Goal: Task Accomplishment & Management: Complete application form

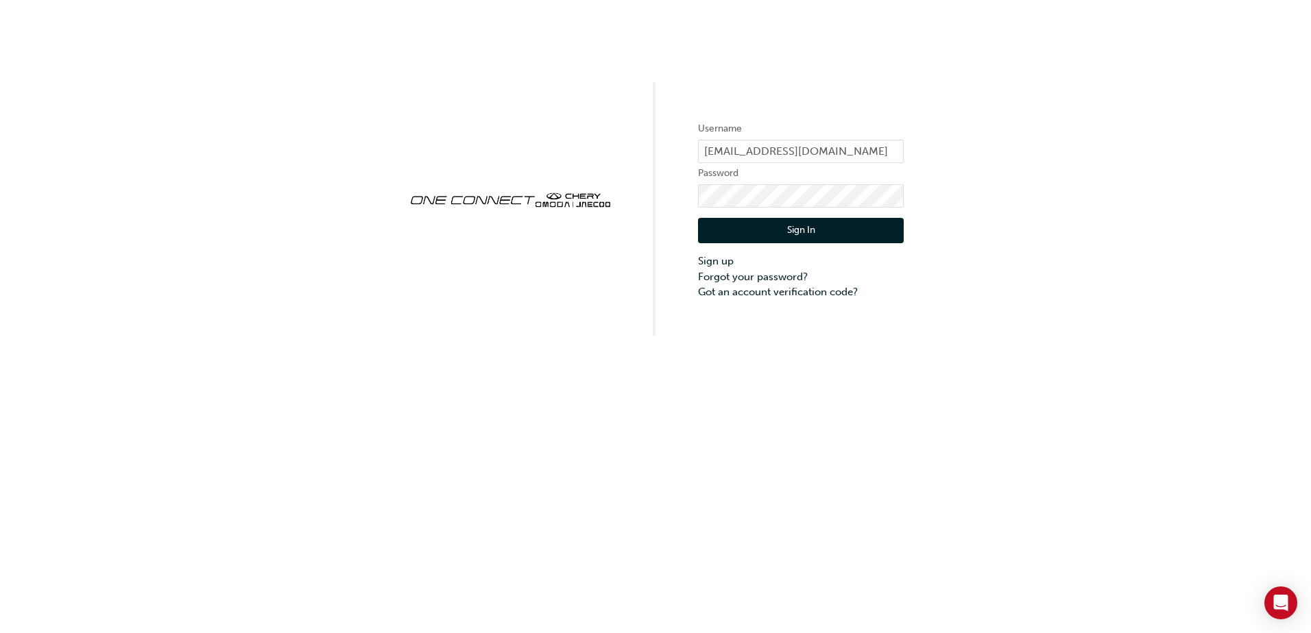
drag, startPoint x: 426, startPoint y: 391, endPoint x: 420, endPoint y: 397, distance: 7.8
click at [426, 391] on div "Username [EMAIL_ADDRESS][DOMAIN_NAME] Password Sign In Sign up Forgot your pass…" at bounding box center [655, 316] width 1311 height 633
click at [860, 236] on button "Sign In" at bounding box center [801, 231] width 206 height 26
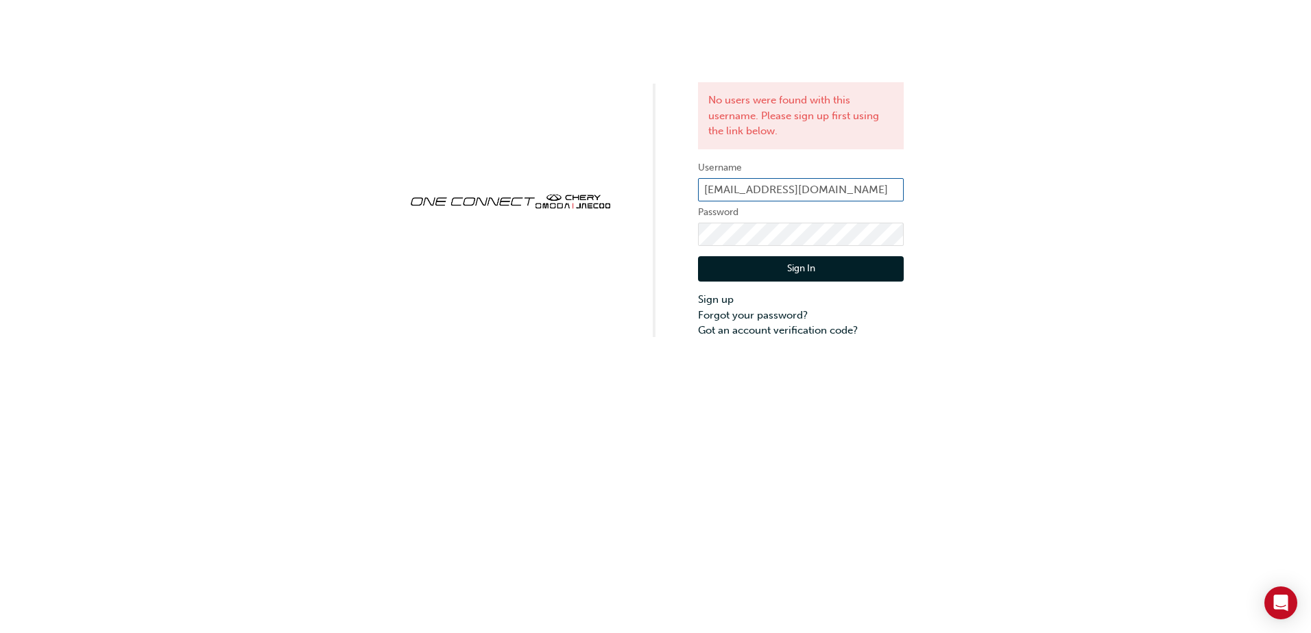
drag, startPoint x: 891, startPoint y: 185, endPoint x: 500, endPoint y: 180, distance: 391.5
click at [501, 181] on div "No users were found with this username. Please sign up first using the link bel…" at bounding box center [655, 169] width 1311 height 339
type input "u"
drag, startPoint x: 615, startPoint y: 184, endPoint x: 427, endPoint y: 161, distance: 189.2
click at [450, 177] on div "No users were found with this username. Please sign up first using the link bel…" at bounding box center [655, 169] width 1311 height 339
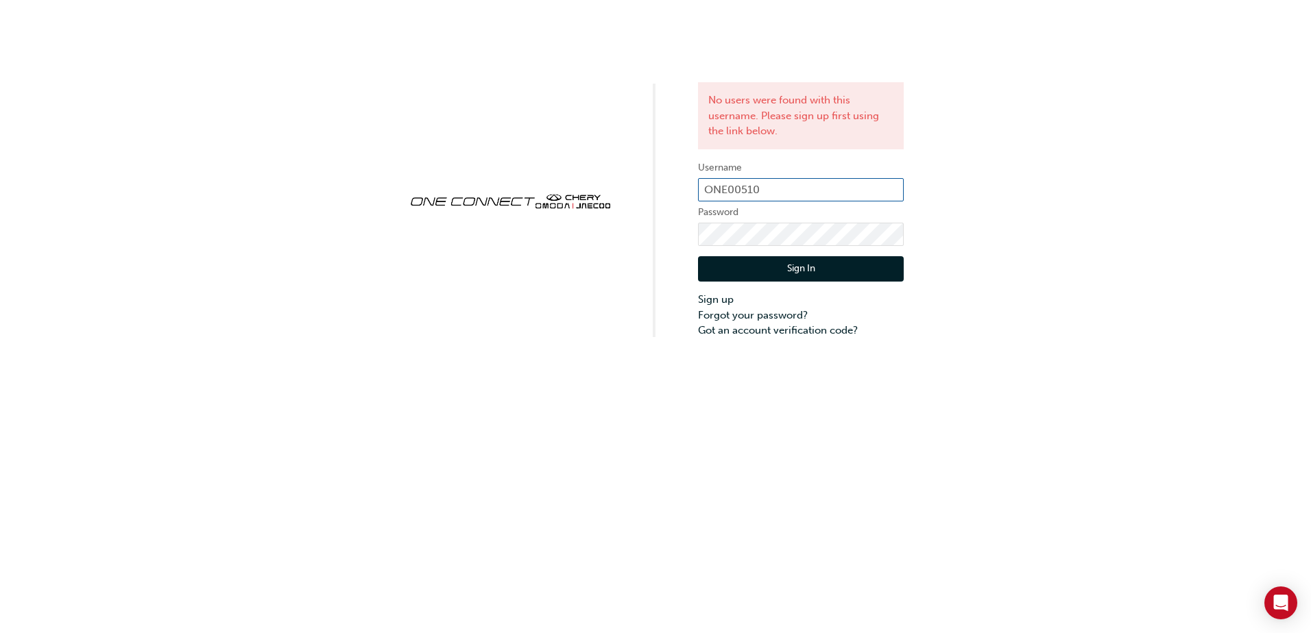
type input "ONE00510"
click at [850, 269] on button "Sign In" at bounding box center [801, 269] width 206 height 26
click at [375, 195] on div "No users were found with this username. Please sign up first using the link bel…" at bounding box center [655, 169] width 1311 height 339
click at [396, 417] on div "No users were found with this username. Please sign up first using the link bel…" at bounding box center [655, 316] width 1311 height 633
click at [848, 266] on button "Sign In" at bounding box center [801, 269] width 206 height 26
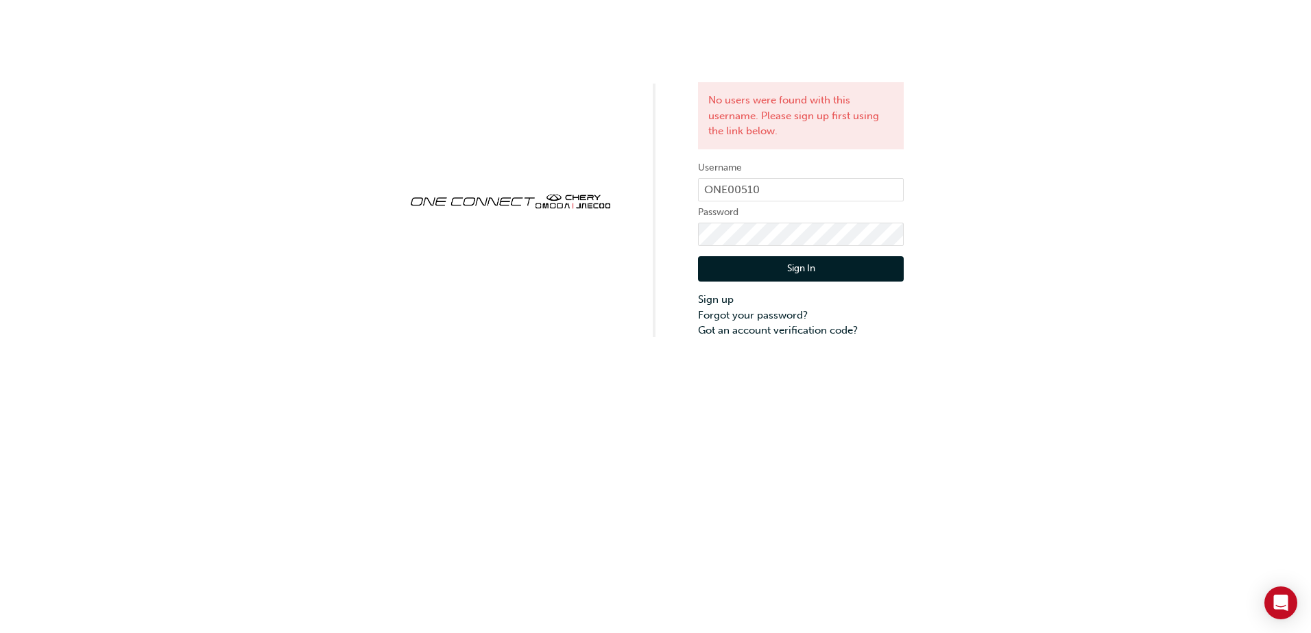
click at [326, 505] on div "No users were found with this username. Please sign up first using the link bel…" at bounding box center [655, 316] width 1311 height 633
click at [315, 142] on div "No users were found with this username. Please sign up first using the link bel…" at bounding box center [655, 169] width 1311 height 339
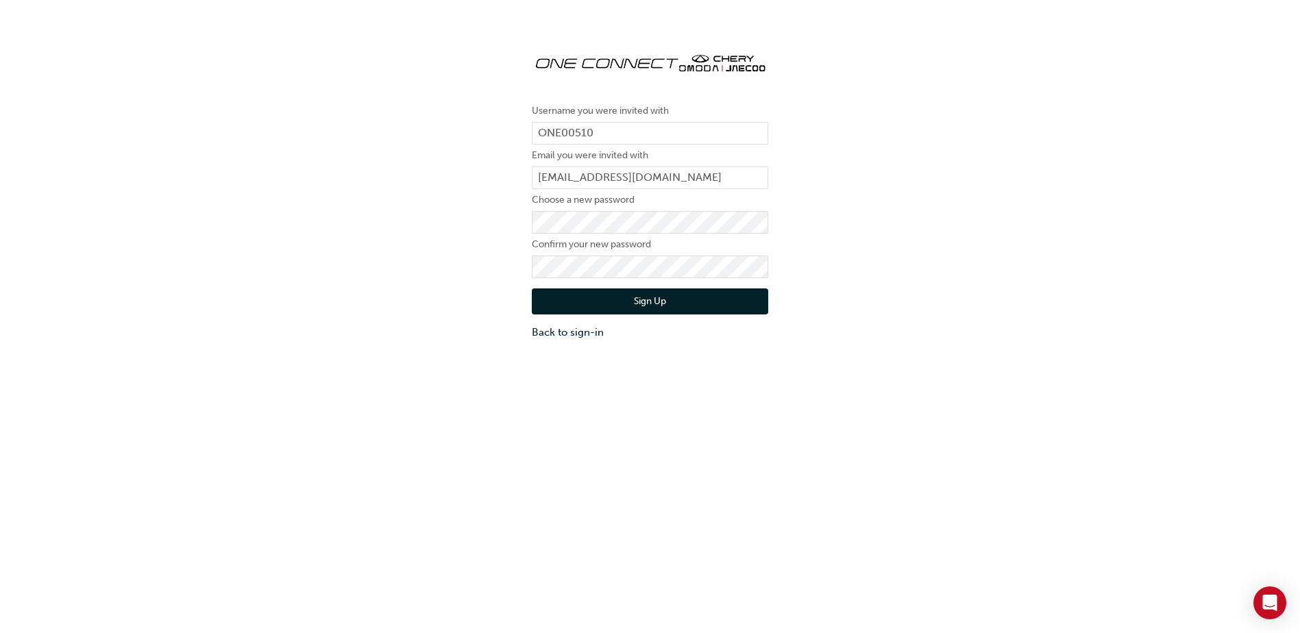
click at [1260, 291] on div "Username you were invited with ONE00510 Email you were invited with abourne@nep…" at bounding box center [650, 190] width 1300 height 319
click at [676, 299] on button "Sign Up" at bounding box center [650, 302] width 237 height 26
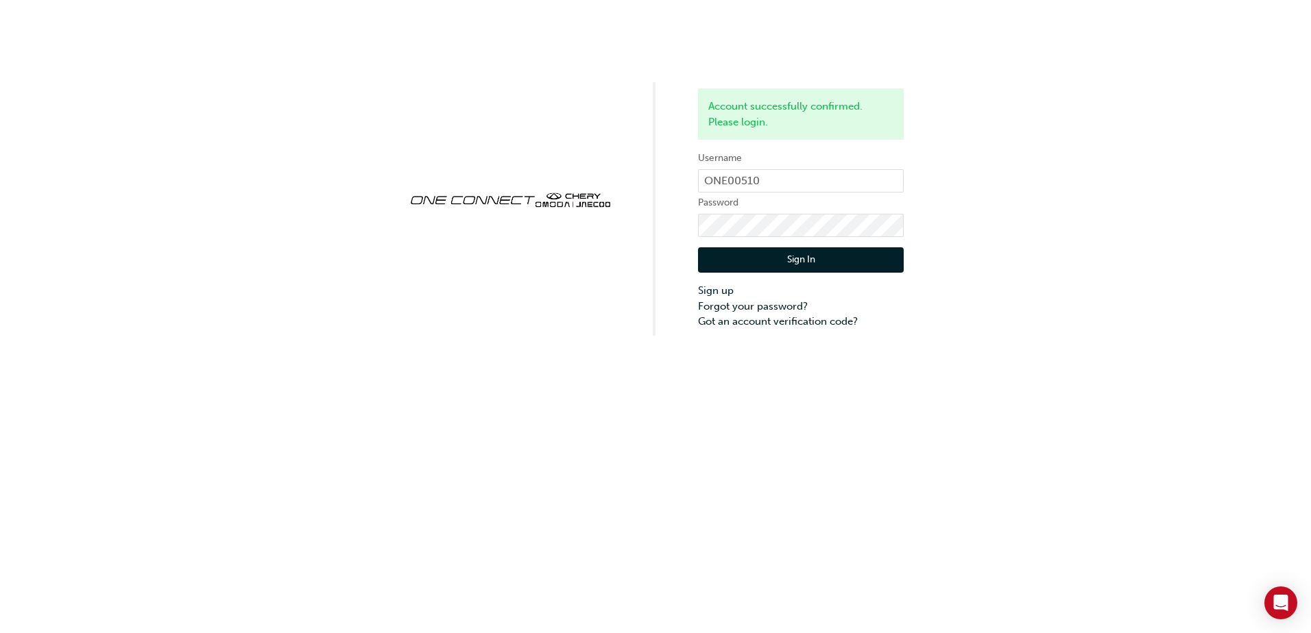
click at [441, 391] on div "Account successfully confirmed. Please login. Username ONE00510 Password Sign I…" at bounding box center [655, 316] width 1311 height 633
click at [791, 268] on button "Sign In" at bounding box center [801, 260] width 206 height 26
